Goal: Transaction & Acquisition: Purchase product/service

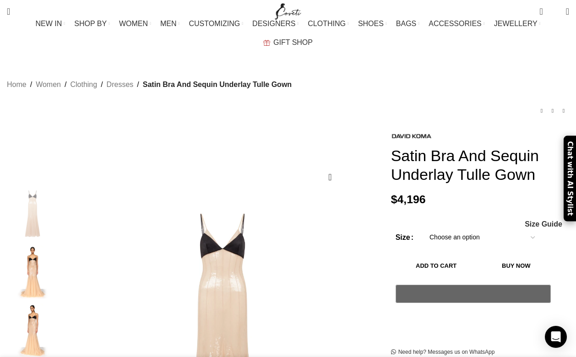
click at [284, 12] on img "Site logo" at bounding box center [288, 11] width 31 height 23
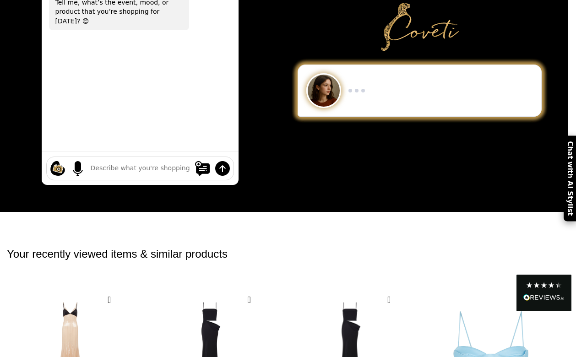
scroll to position [249, 0]
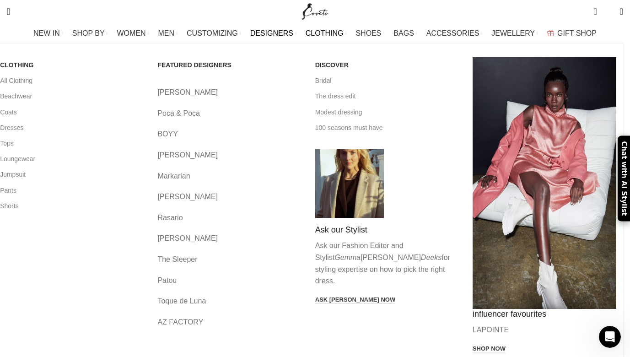
click at [322, 32] on span "CLOTHING" at bounding box center [325, 33] width 38 height 9
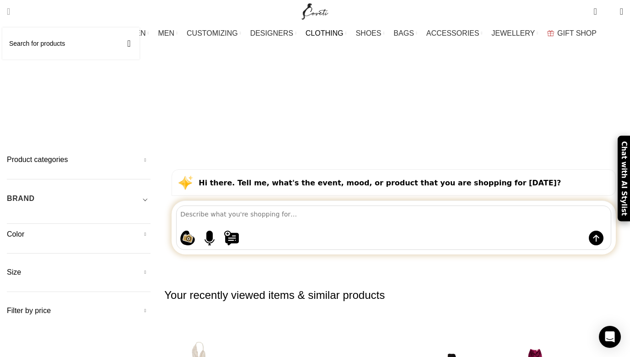
click at [15, 10] on link "Search" at bounding box center [8, 11] width 12 height 18
click at [32, 48] on input "Search" at bounding box center [70, 43] width 137 height 32
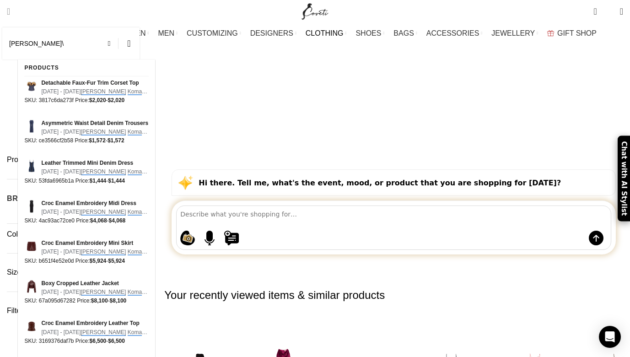
click at [140, 43] on button "Search" at bounding box center [129, 43] width 21 height 32
type input "david koma\"
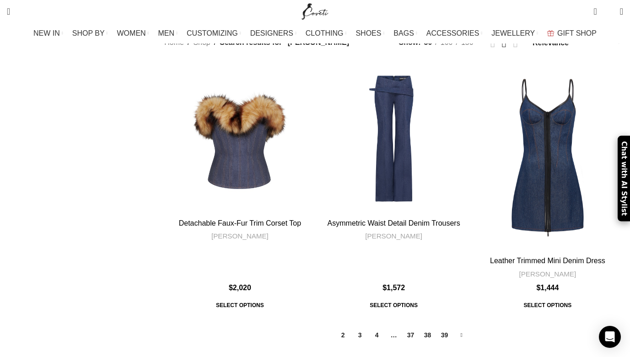
scroll to position [1152, 0]
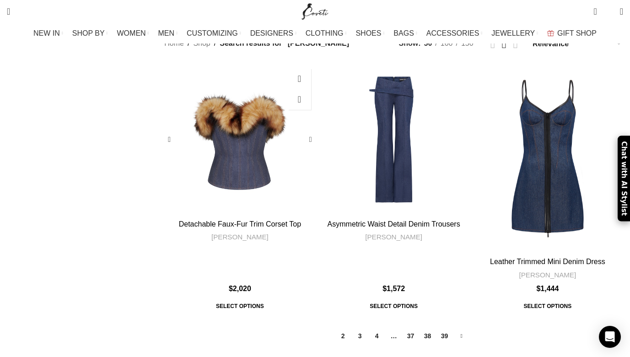
click at [253, 158] on div "Detachable Faux-Fur Trim Corset Top" at bounding box center [240, 139] width 30 height 151
